Goal: Browse casually

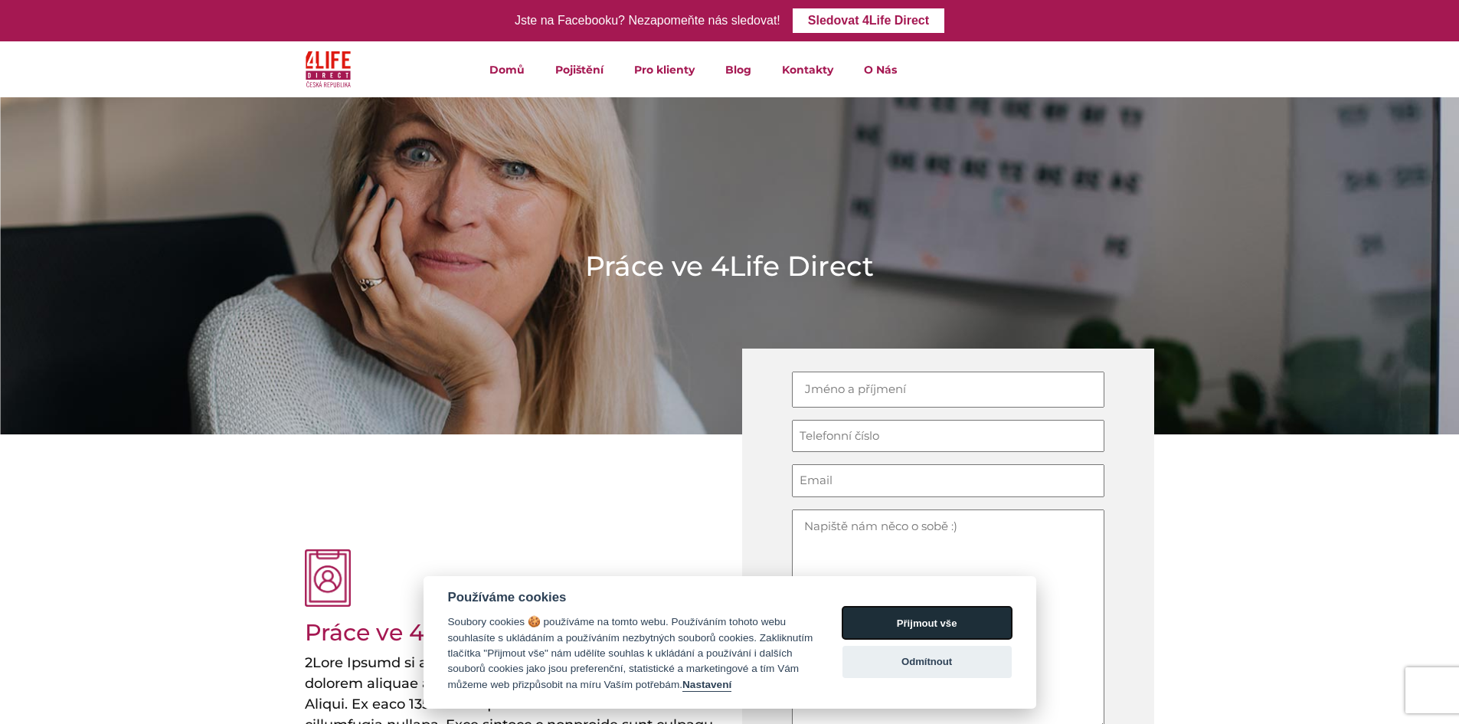
click at [932, 627] on button "Přijmout vše" at bounding box center [927, 623] width 169 height 32
checkbox input "true"
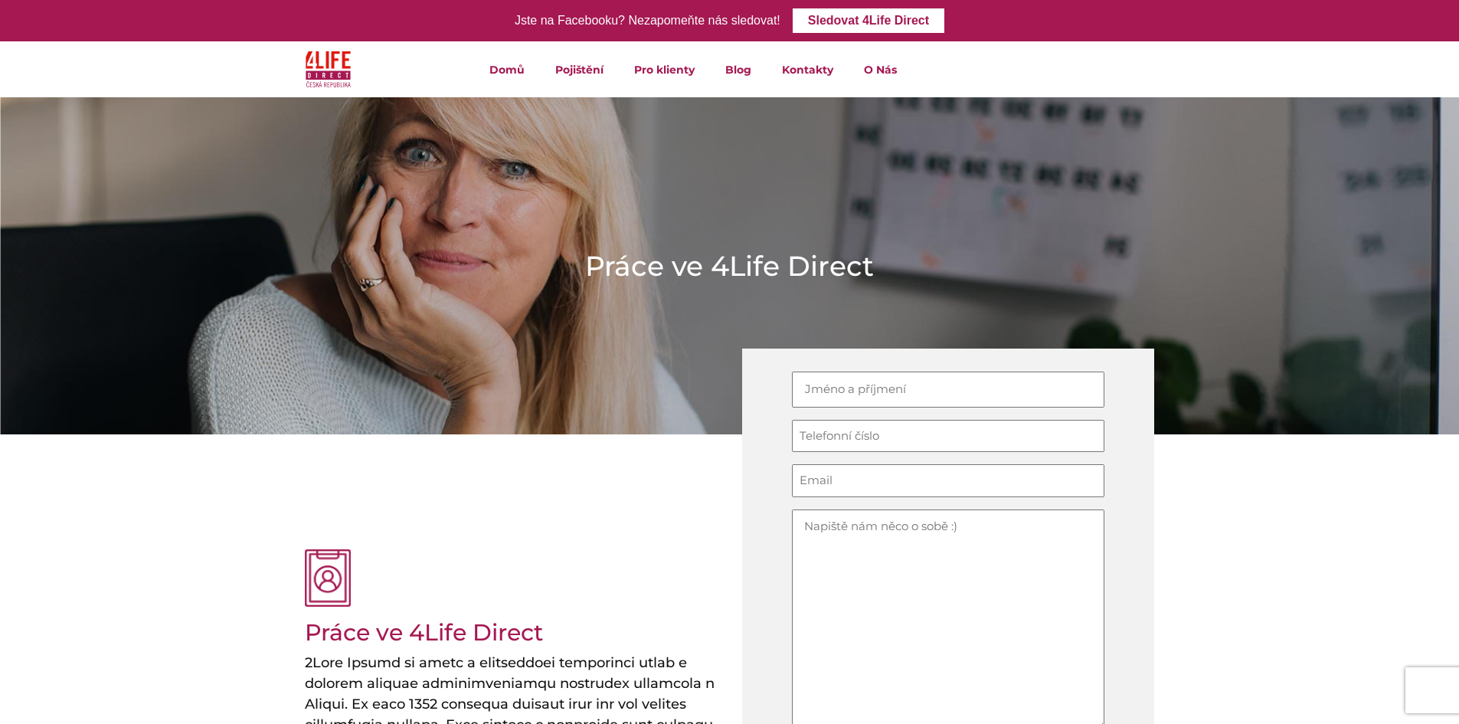
click at [331, 62] on img at bounding box center [329, 69] width 46 height 44
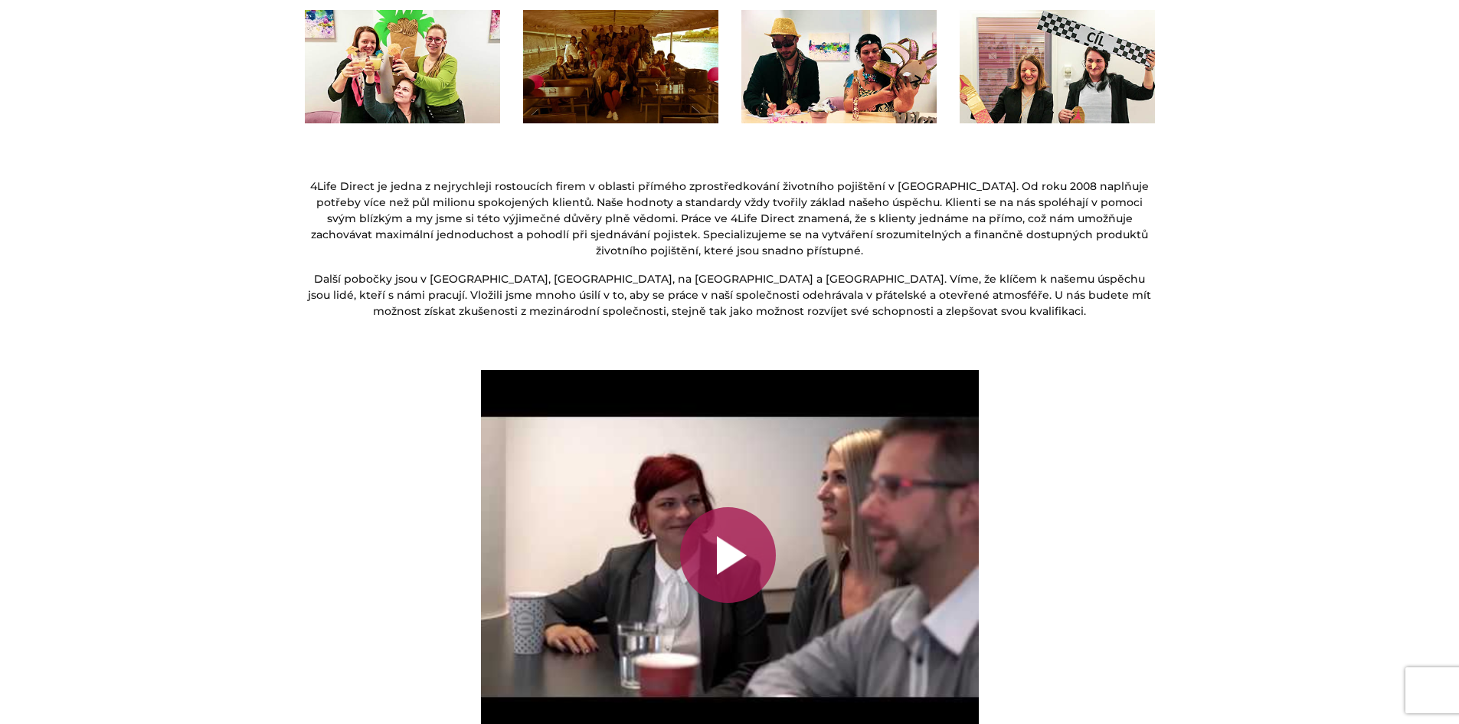
scroll to position [2604, 0]
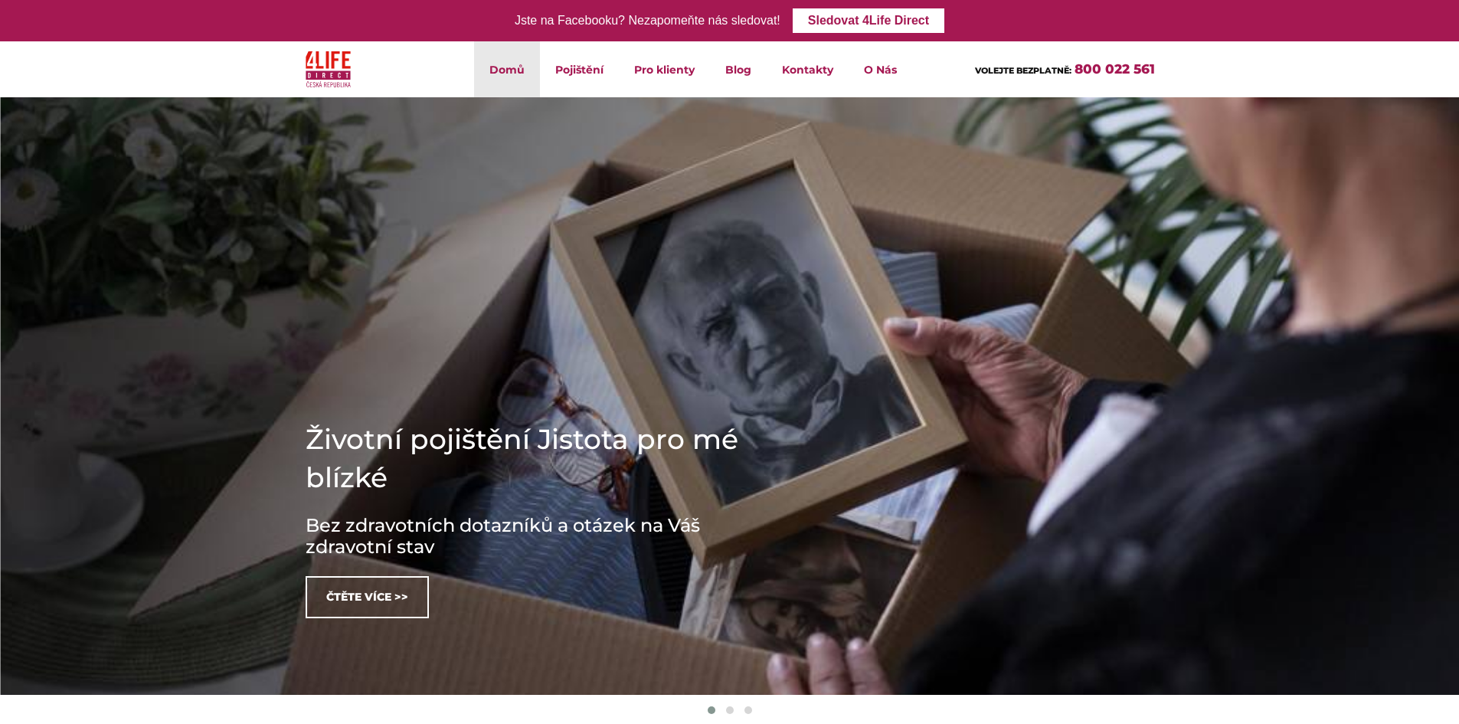
click at [334, 441] on h1 "Životní pojištění Jistota pro mé blízké" at bounding box center [536, 458] width 460 height 77
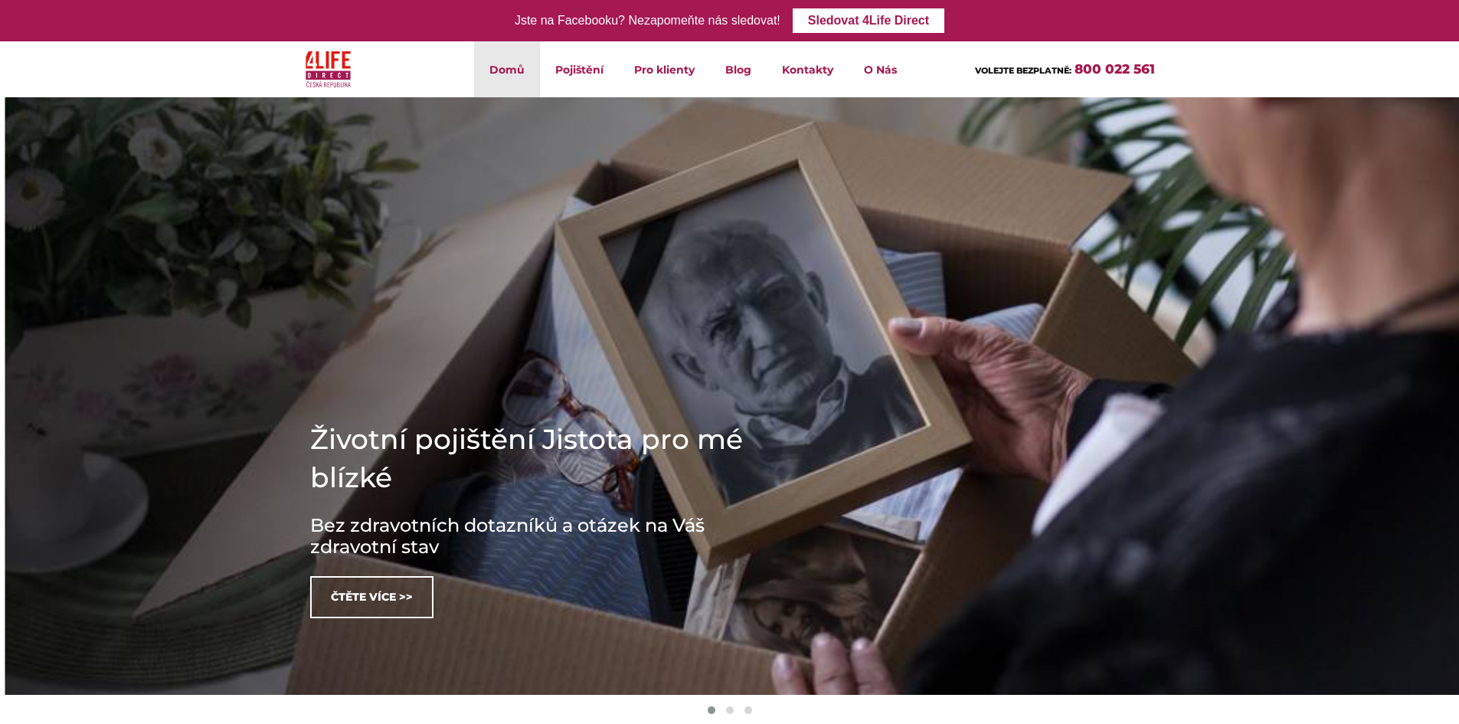
drag, startPoint x: 334, startPoint y: 441, endPoint x: 348, endPoint y: 477, distance: 38.6
click at [348, 477] on h1 "Životní pojištění Jistota pro mé blízké" at bounding box center [540, 458] width 460 height 77
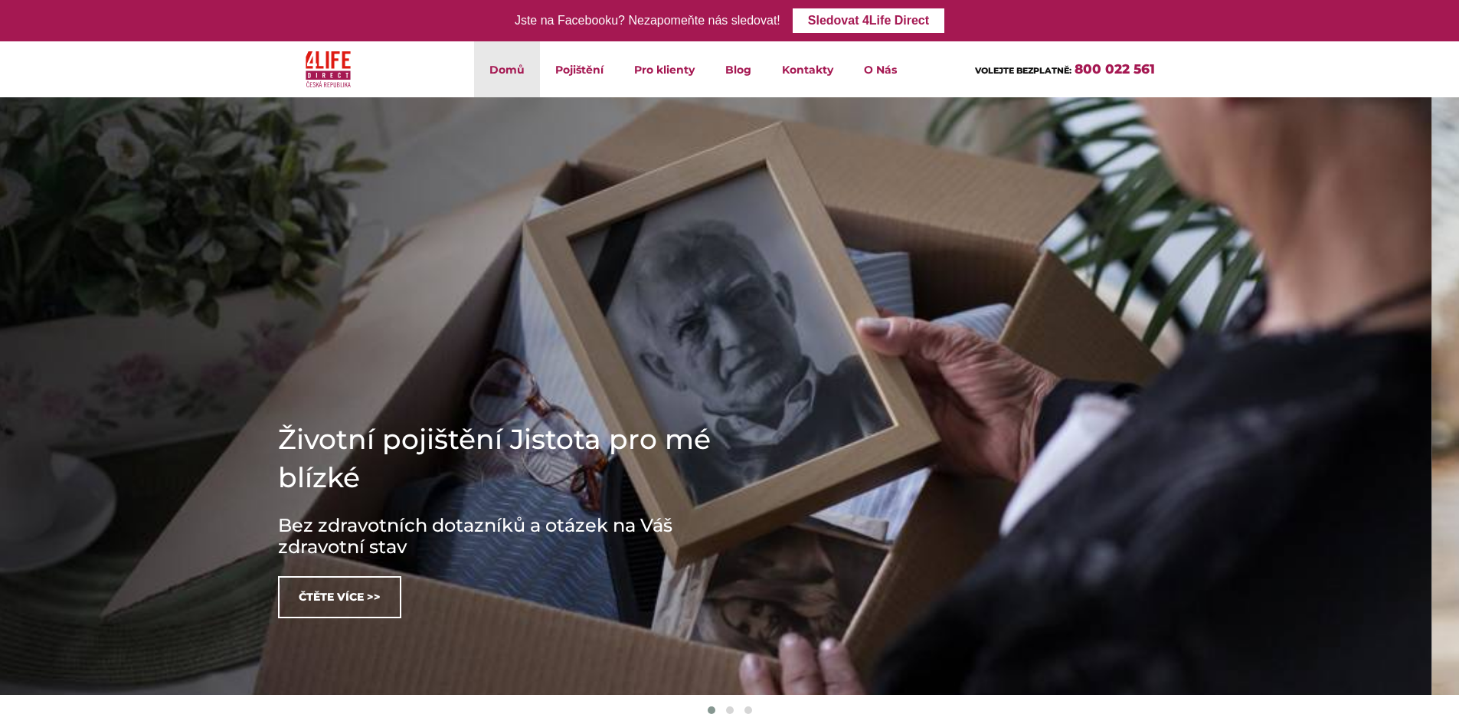
drag, startPoint x: 364, startPoint y: 447, endPoint x: 344, endPoint y: 493, distance: 49.4
click at [344, 493] on h1 "Životní pojištění Jistota pro mé blízké" at bounding box center [508, 458] width 460 height 77
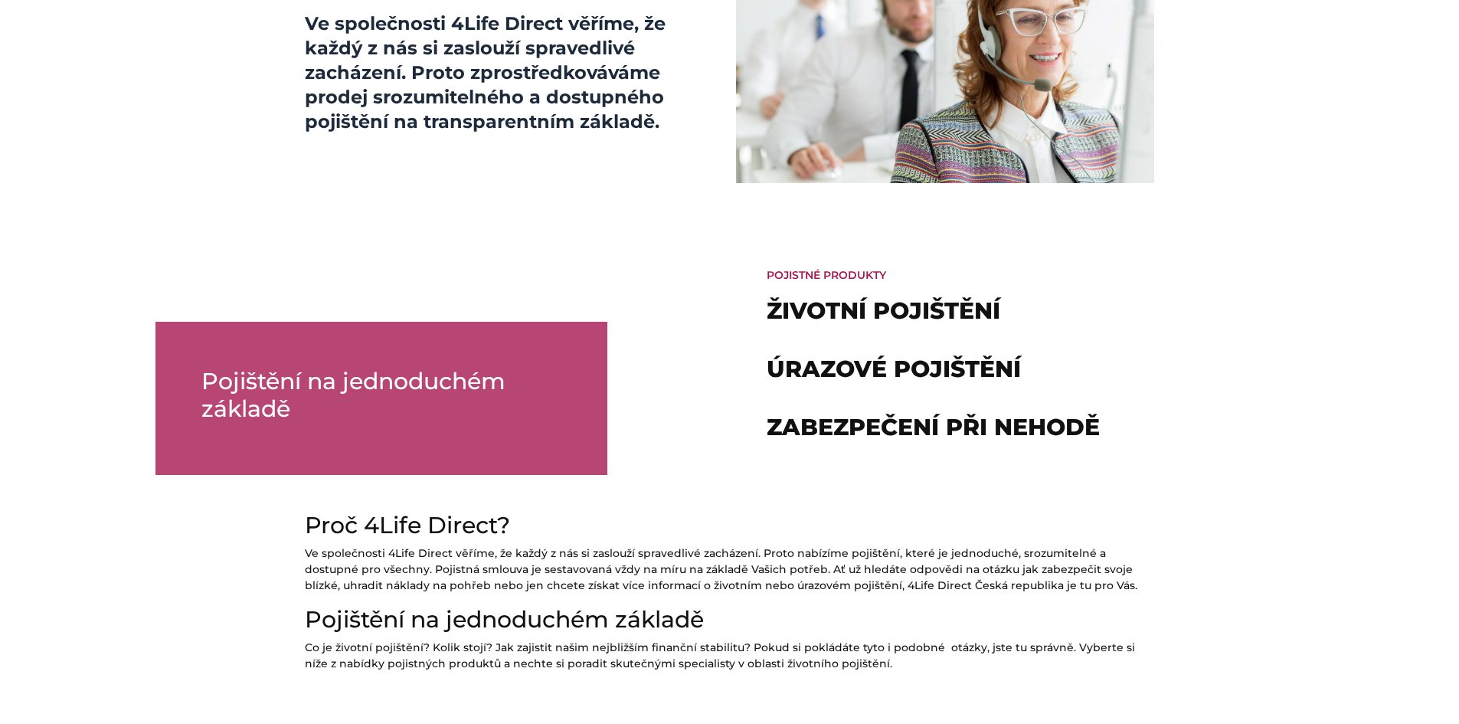
scroll to position [996, 0]
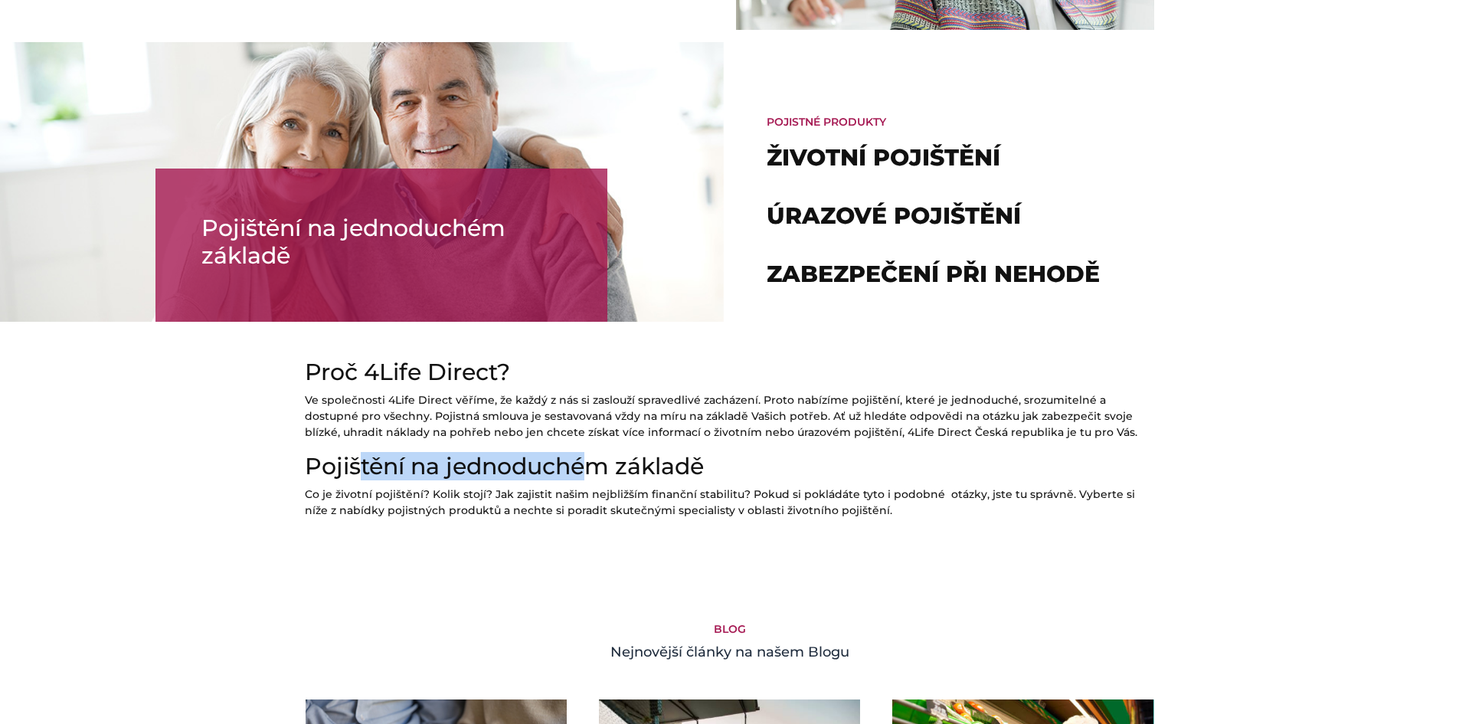
drag, startPoint x: 359, startPoint y: 462, endPoint x: 628, endPoint y: 469, distance: 269.0
click at [593, 471] on h2 "Pojištění na jednoduchém základě" at bounding box center [730, 467] width 850 height 28
click at [629, 469] on h2 "Pojištění na jednoduchém základě" at bounding box center [730, 467] width 850 height 28
drag, startPoint x: 629, startPoint y: 469, endPoint x: 347, endPoint y: 460, distance: 282.0
click at [354, 460] on h2 "Pojištění na jednoduchém základě" at bounding box center [730, 467] width 850 height 28
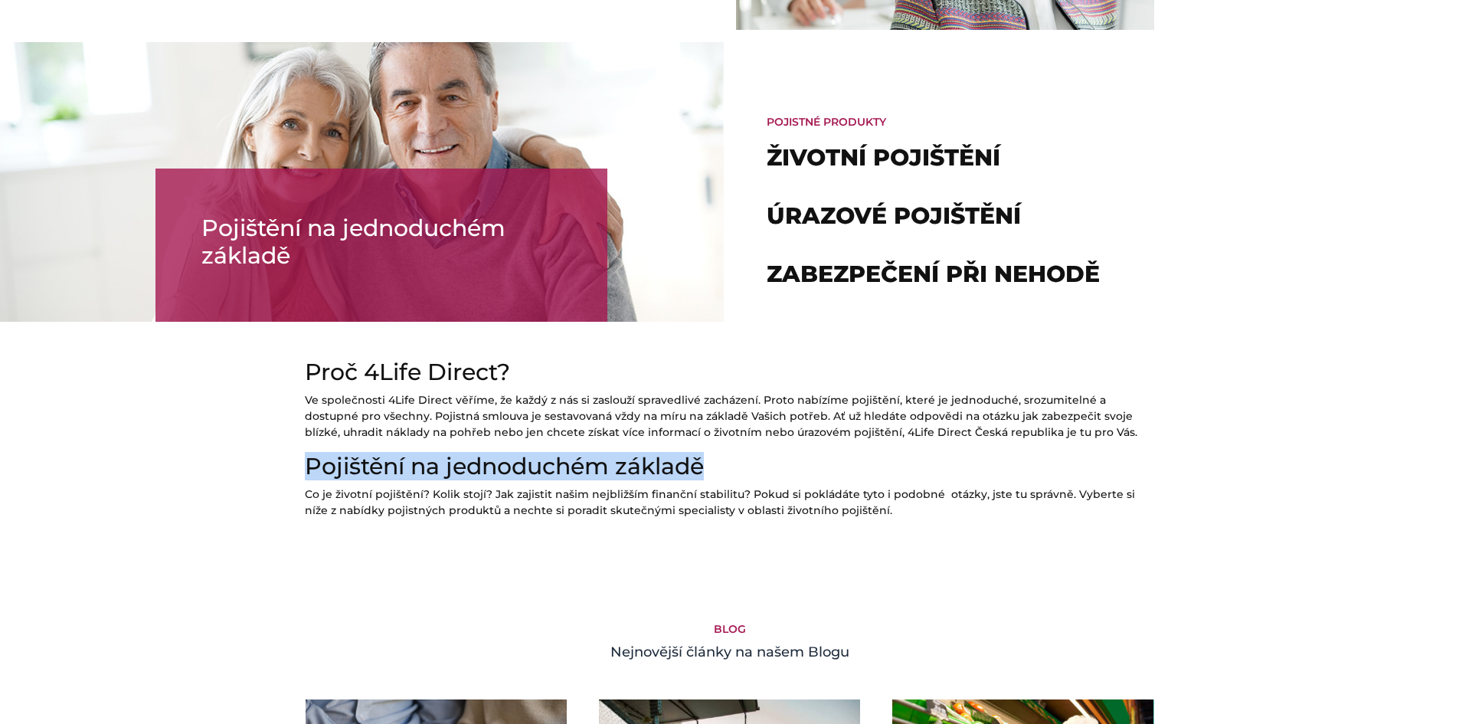
click at [347, 460] on h2 "Pojištění na jednoduchém základě" at bounding box center [730, 467] width 850 height 28
drag, startPoint x: 353, startPoint y: 460, endPoint x: 656, endPoint y: 462, distance: 303.3
click at [643, 461] on h2 "Pojištění na jednoduchém základě" at bounding box center [730, 467] width 850 height 28
click at [656, 462] on h2 "Pojištění na jednoduchém základě" at bounding box center [730, 467] width 850 height 28
drag, startPoint x: 617, startPoint y: 465, endPoint x: 357, endPoint y: 469, distance: 259.7
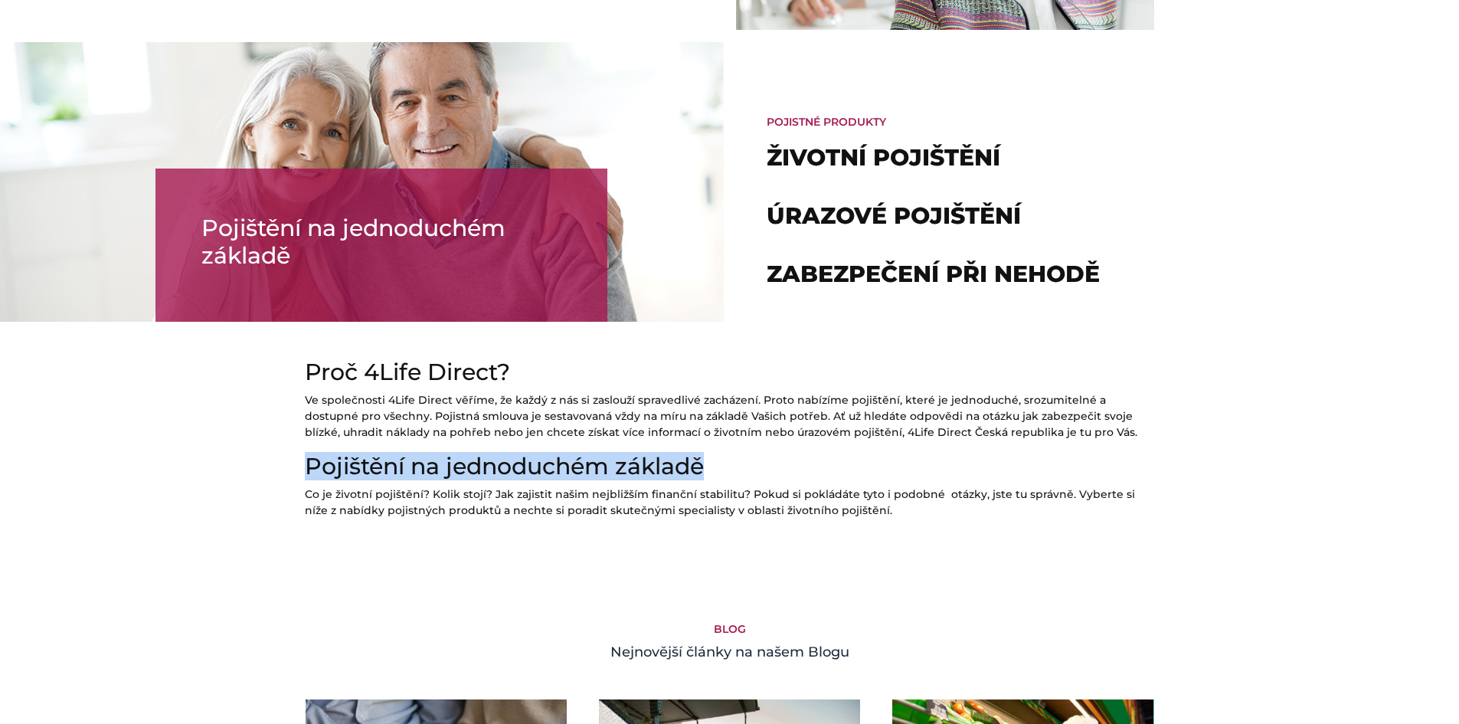
click at [364, 470] on h2 "Pojištění na jednoduchém základě" at bounding box center [730, 467] width 850 height 28
click at [357, 469] on h2 "Pojištění na jednoduchém základě" at bounding box center [730, 467] width 850 height 28
drag, startPoint x: 362, startPoint y: 469, endPoint x: 709, endPoint y: 469, distance: 347.0
click at [711, 469] on h2 "Pojištění na jednoduchém základě" at bounding box center [730, 467] width 850 height 28
click at [670, 472] on h2 "Pojištění na jednoduchém základě" at bounding box center [730, 467] width 850 height 28
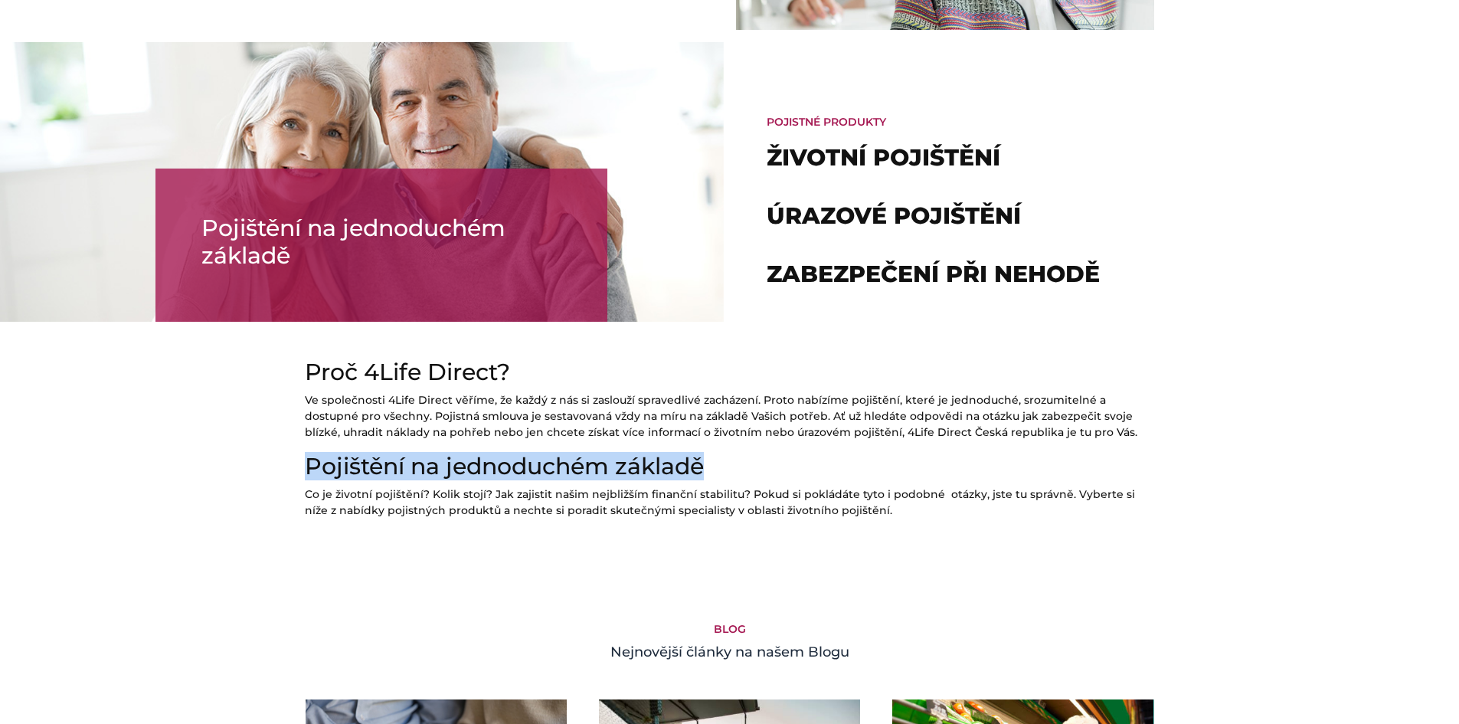
drag, startPoint x: 653, startPoint y: 476, endPoint x: 326, endPoint y: 469, distance: 327.2
click at [321, 470] on h2 "Pojištění na jednoduchém základě" at bounding box center [730, 467] width 850 height 28
click at [355, 466] on h2 "Pojištění na jednoduchém základě" at bounding box center [730, 467] width 850 height 28
drag, startPoint x: 355, startPoint y: 466, endPoint x: 652, endPoint y: 458, distance: 296.6
click at [653, 459] on h2 "Pojištění na jednoduchém základě" at bounding box center [730, 467] width 850 height 28
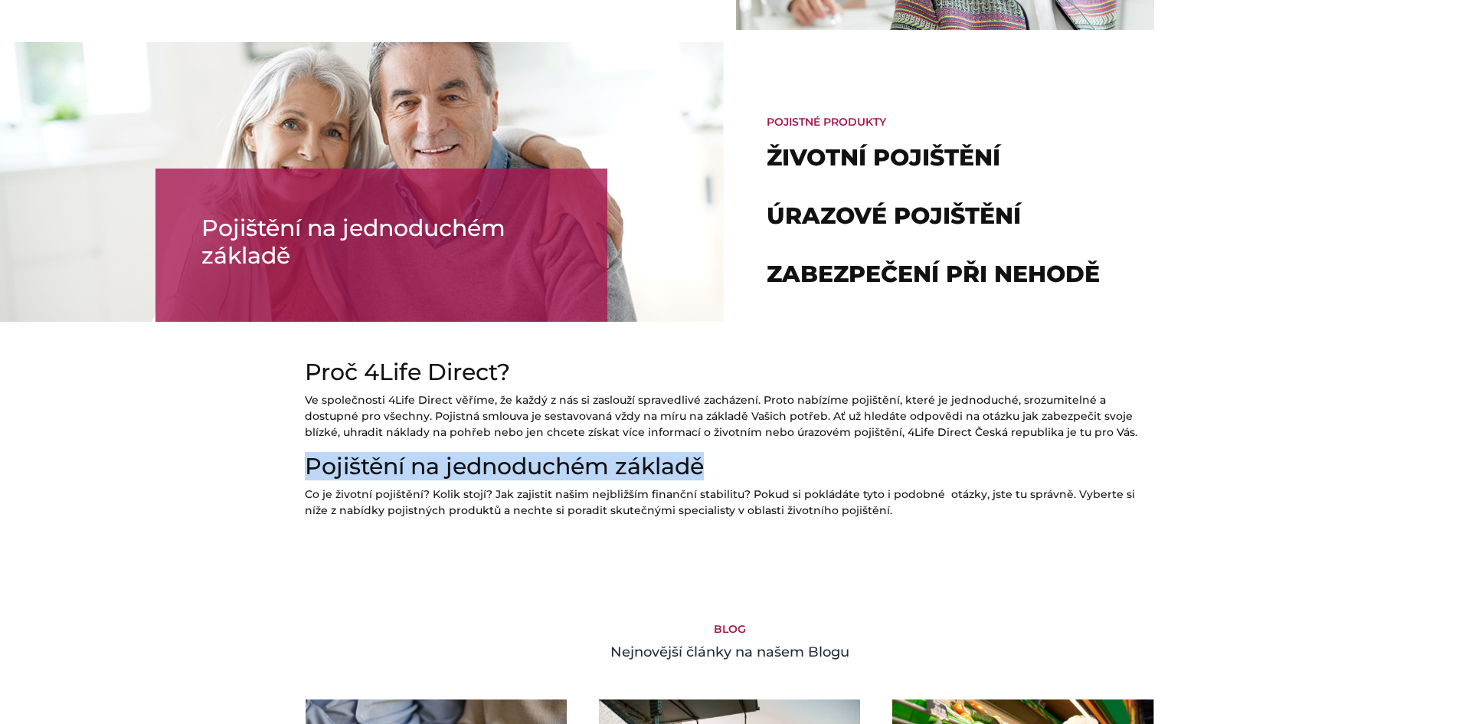
click at [652, 458] on h2 "Pojištění na jednoduchém základě" at bounding box center [730, 467] width 850 height 28
drag, startPoint x: 640, startPoint y: 458, endPoint x: 400, endPoint y: 460, distance: 239.8
click at [381, 460] on h2 "Pojištění na jednoduchém základě" at bounding box center [730, 467] width 850 height 28
click at [400, 460] on h2 "Pojištění na jednoduchém základě" at bounding box center [730, 467] width 850 height 28
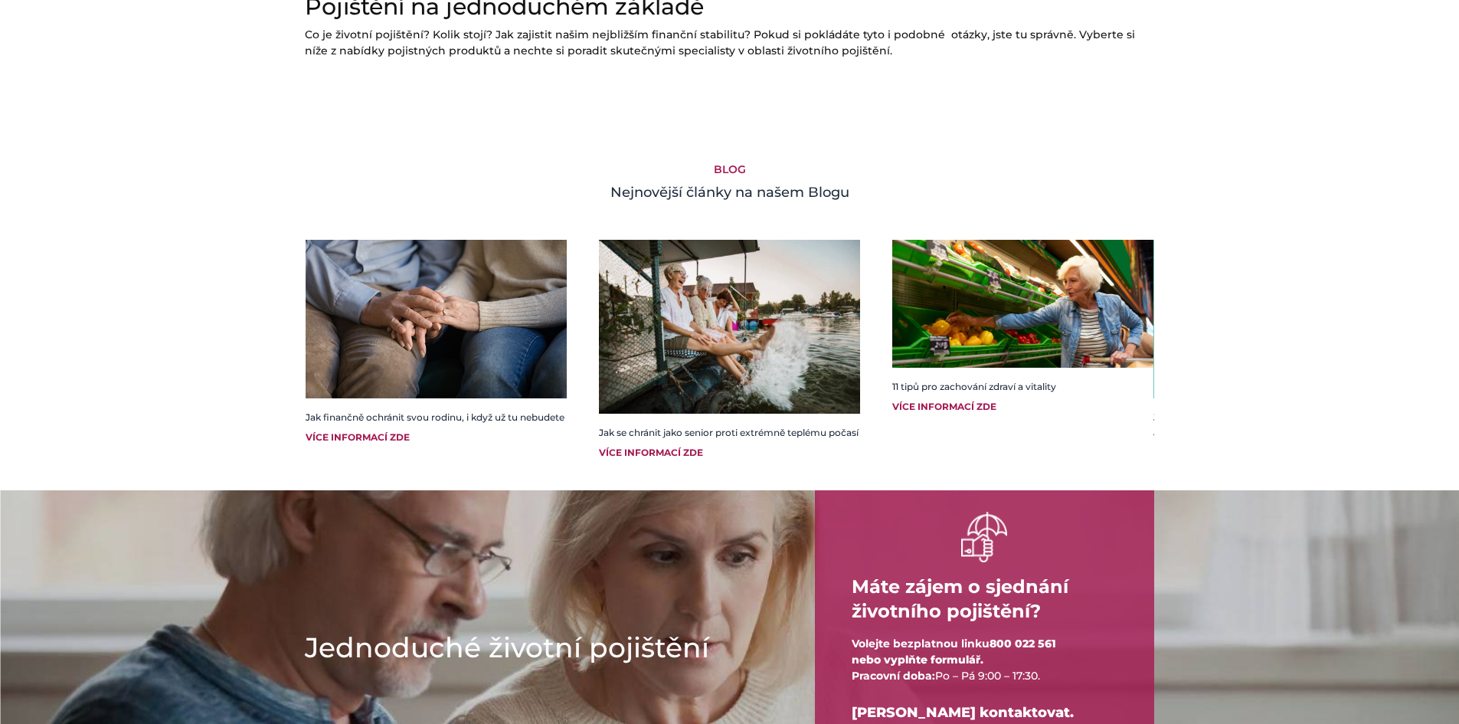
scroll to position [1762, 0]
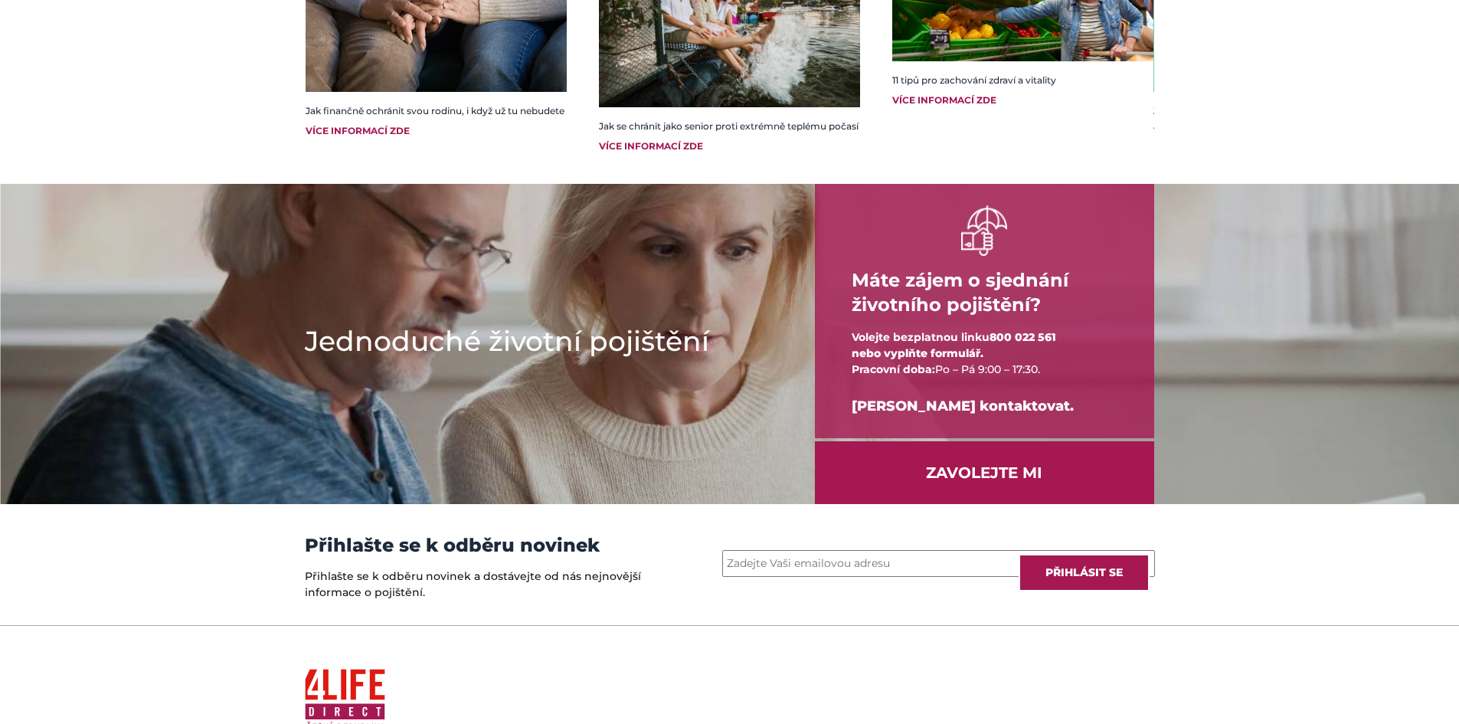
click at [331, 555] on h3 "Přihlašte se k odběru novinek" at bounding box center [475, 545] width 341 height 21
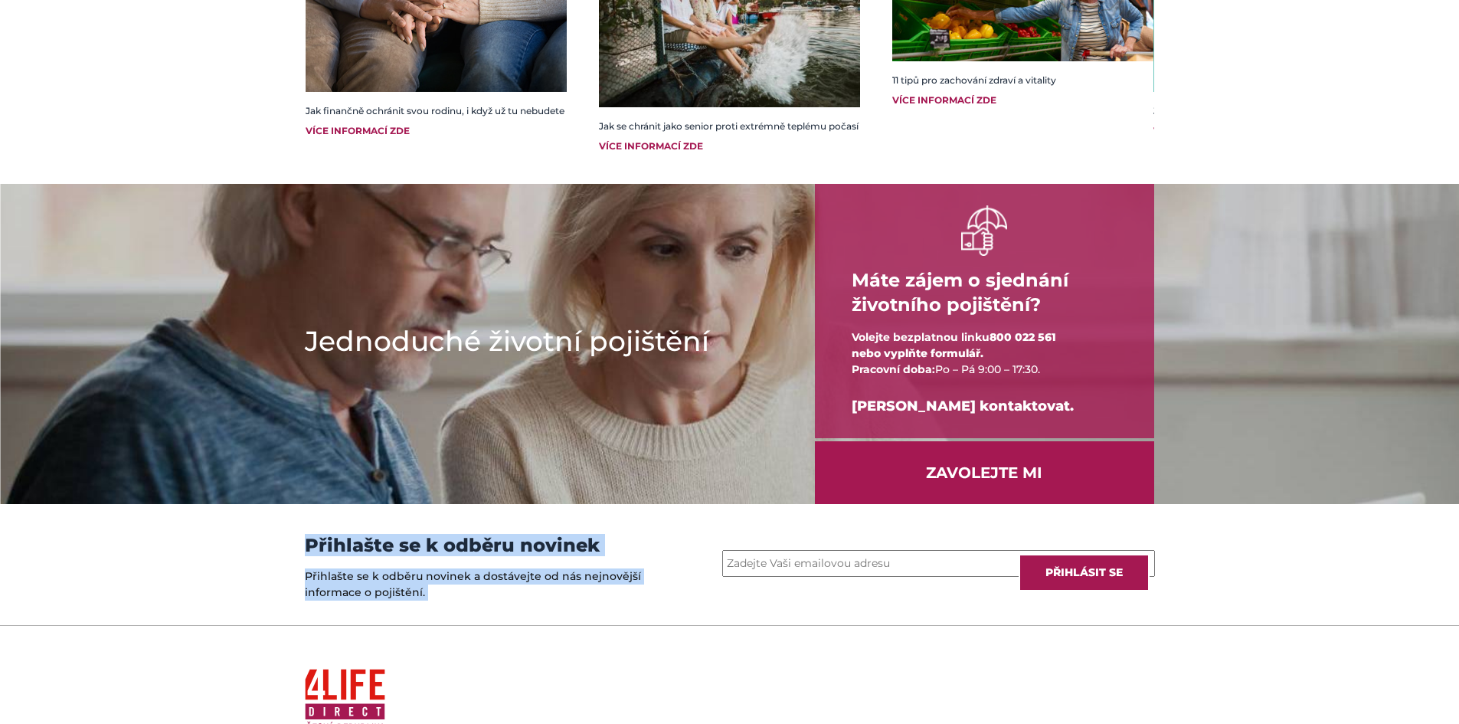
drag, startPoint x: 331, startPoint y: 555, endPoint x: 422, endPoint y: 605, distance: 104.2
click at [422, 605] on div "Přihlašte se k odběru novinek Přihlašte se k odběru novinek a dostávejte od nás…" at bounding box center [475, 564] width 364 height 121
click at [422, 601] on p "Přihlašte se k odběru novinek a dostávejte od nás nejnovější informace o pojišt…" at bounding box center [475, 584] width 341 height 32
drag, startPoint x: 422, startPoint y: 605, endPoint x: 335, endPoint y: 561, distance: 98.0
click at [335, 561] on div "Přihlašte se k odběru novinek Přihlašte se k odběru novinek a dostávejte od nás…" at bounding box center [475, 564] width 364 height 121
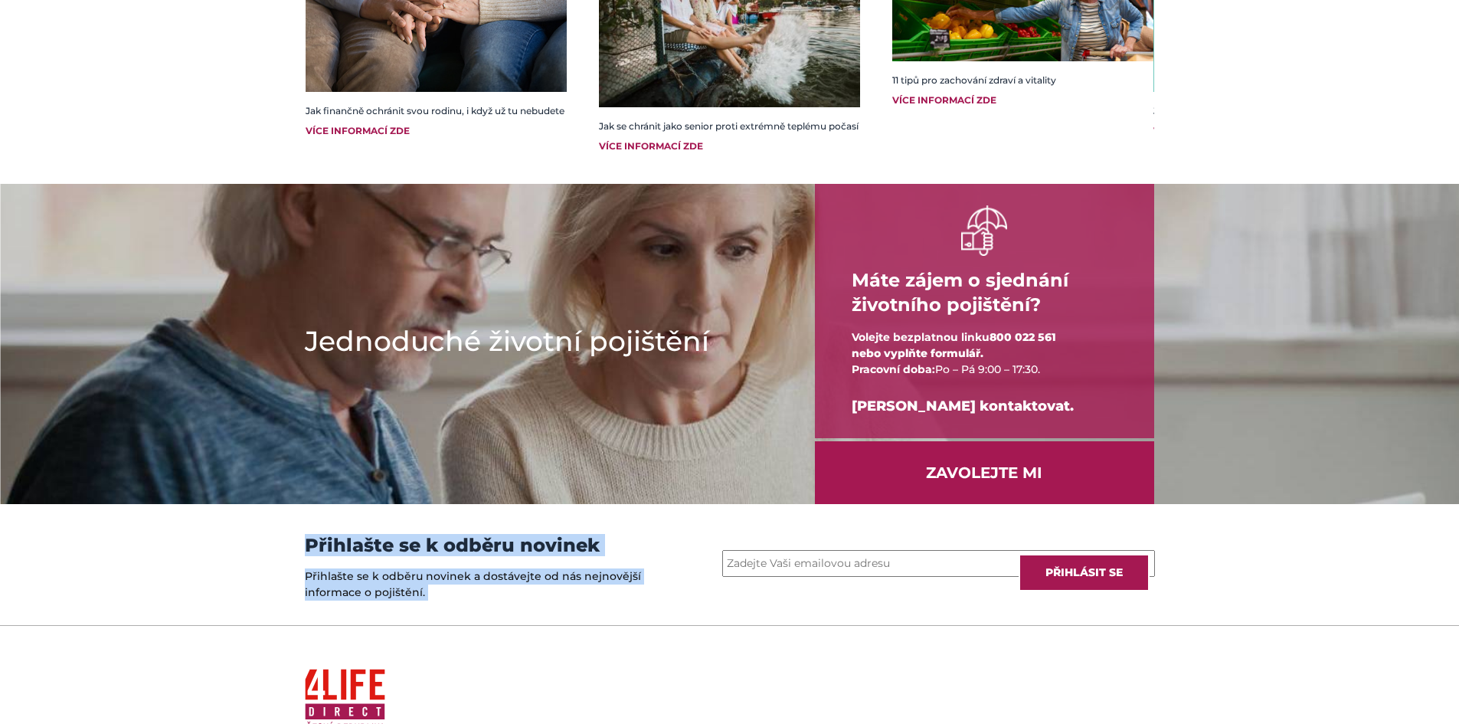
click at [335, 556] on h3 "Přihlašte se k odběru novinek" at bounding box center [475, 545] width 341 height 21
drag, startPoint x: 337, startPoint y: 561, endPoint x: 445, endPoint y: 602, distance: 115.7
click at [445, 602] on div "Přihlašte se k odběru novinek Přihlašte se k odběru novinek a dostávejte od nás…" at bounding box center [475, 564] width 364 height 121
click at [445, 601] on p "Přihlašte se k odběru novinek a dostávejte od nás nejnovější informace o pojišt…" at bounding box center [475, 584] width 341 height 32
drag, startPoint x: 445, startPoint y: 602, endPoint x: 313, endPoint y: 548, distance: 143.2
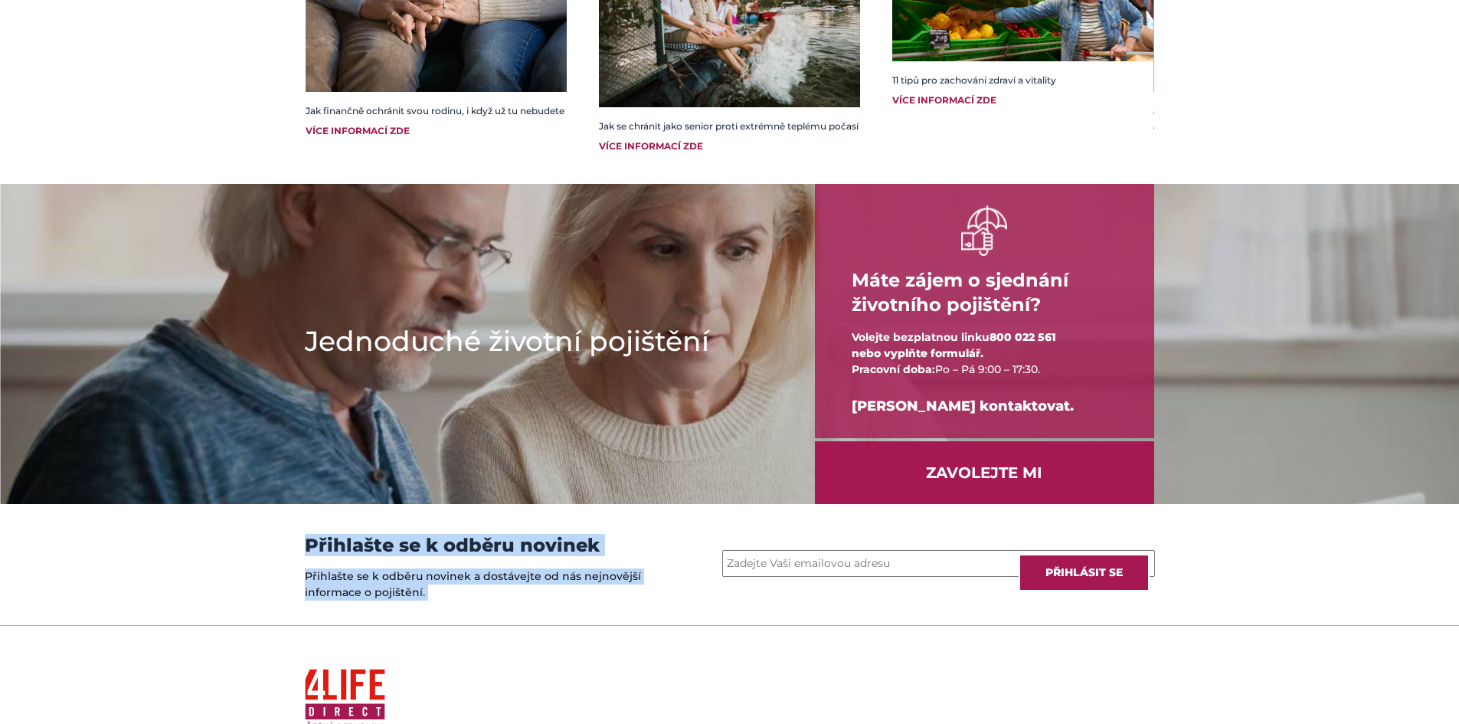
click at [313, 548] on div "Přihlašte se k odběru novinek Přihlašte se k odběru novinek a dostávejte od nás…" at bounding box center [475, 564] width 364 height 121
click at [313, 548] on h3 "Přihlašte se k odběru novinek" at bounding box center [475, 545] width 341 height 21
drag, startPoint x: 313, startPoint y: 548, endPoint x: 440, endPoint y: 586, distance: 133.5
click at [430, 584] on div "Přihlašte se k odběru novinek Přihlašte se k odběru novinek a dostávejte od nás…" at bounding box center [475, 564] width 364 height 121
click at [442, 587] on p "Přihlašte se k odběru novinek a dostávejte od nás nejnovější informace o pojišt…" at bounding box center [475, 584] width 341 height 32
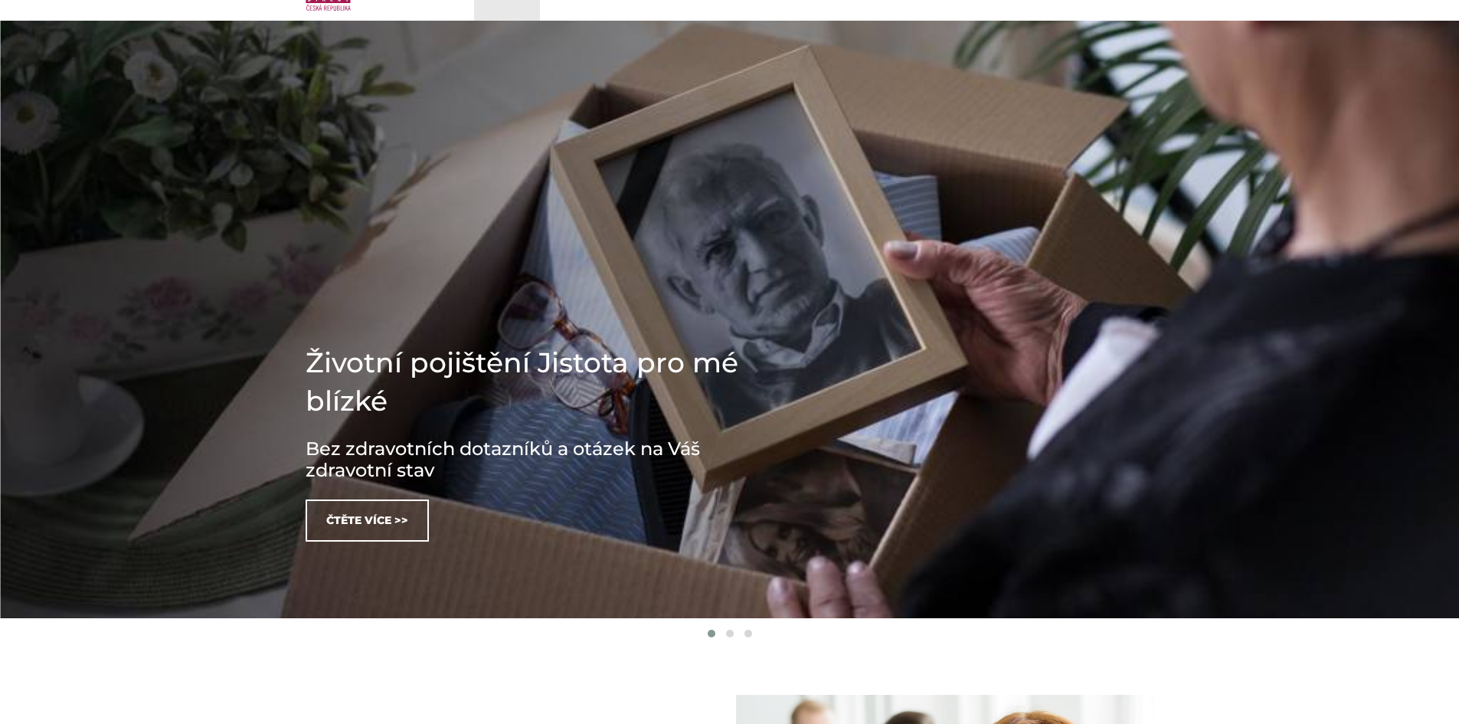
scroll to position [0, 0]
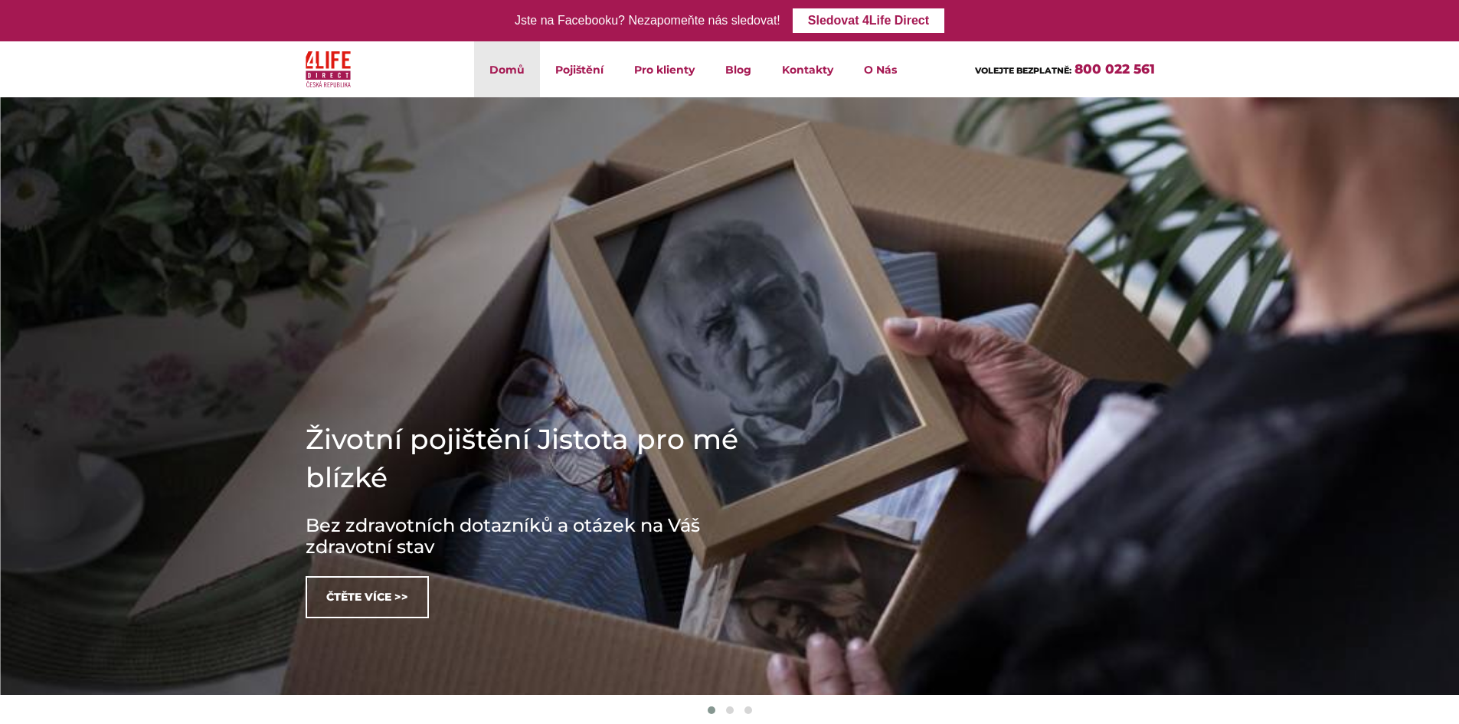
drag, startPoint x: 467, startPoint y: 533, endPoint x: 65, endPoint y: 19, distance: 652.6
